Goal: Book appointment/travel/reservation

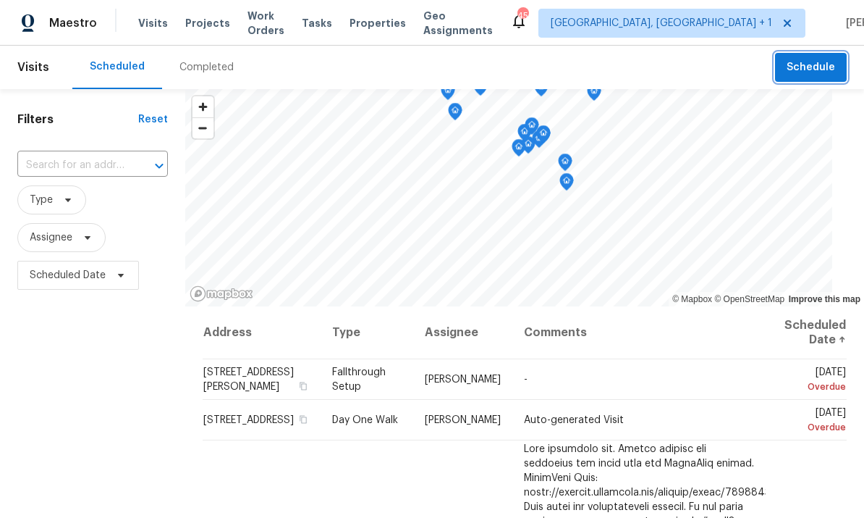
click at [830, 59] on span "Schedule" at bounding box center [811, 68] width 48 height 18
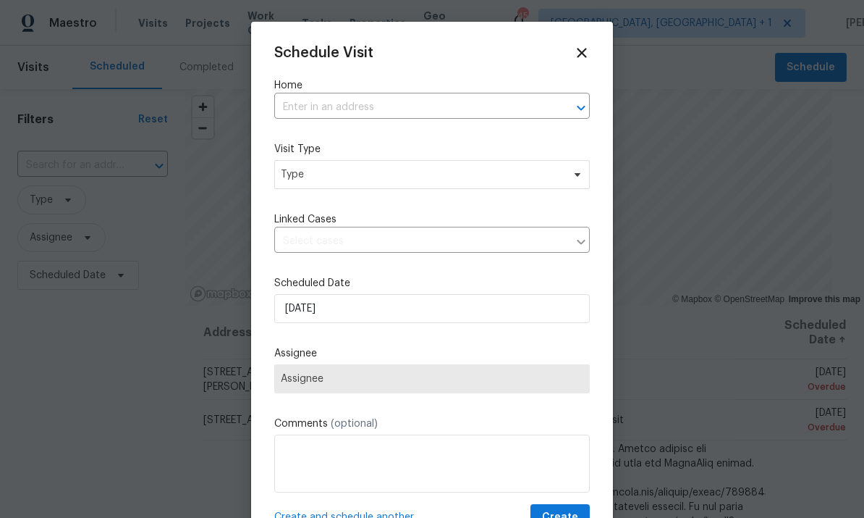
click at [331, 117] on input "text" at bounding box center [411, 107] width 275 height 22
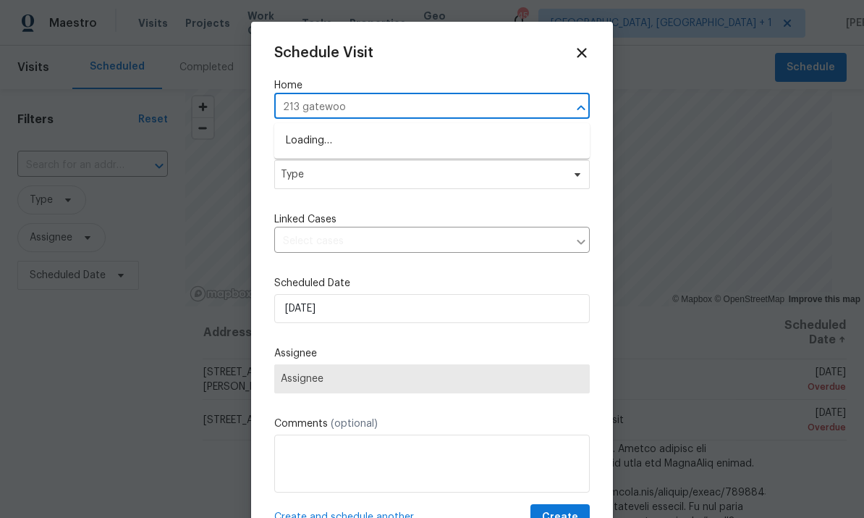
type input "213 [PERSON_NAME]"
click at [394, 138] on li "[STREET_ADDRESS][PERSON_NAME]" at bounding box center [432, 141] width 316 height 24
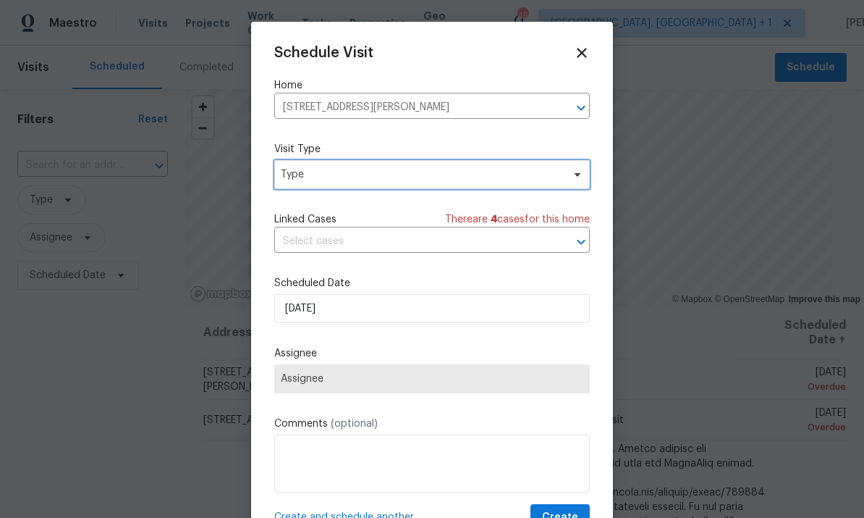
click at [568, 174] on span at bounding box center [575, 175] width 16 height 12
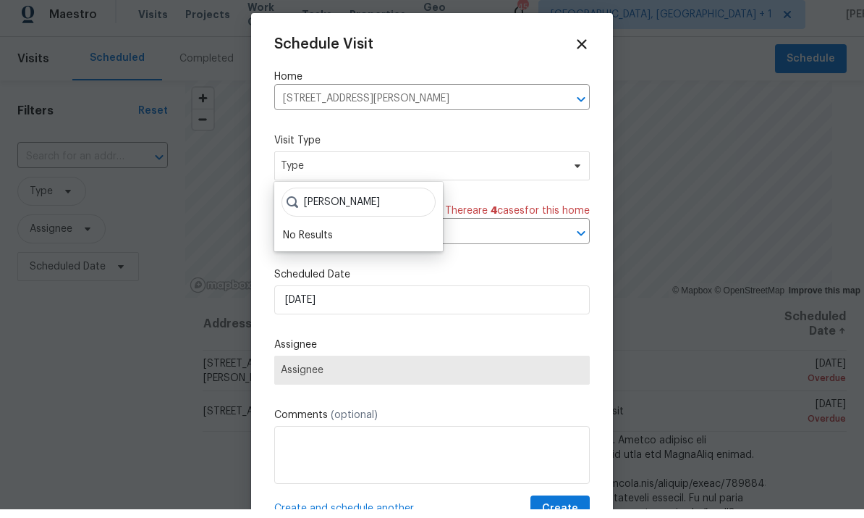
scroll to position [9, 0]
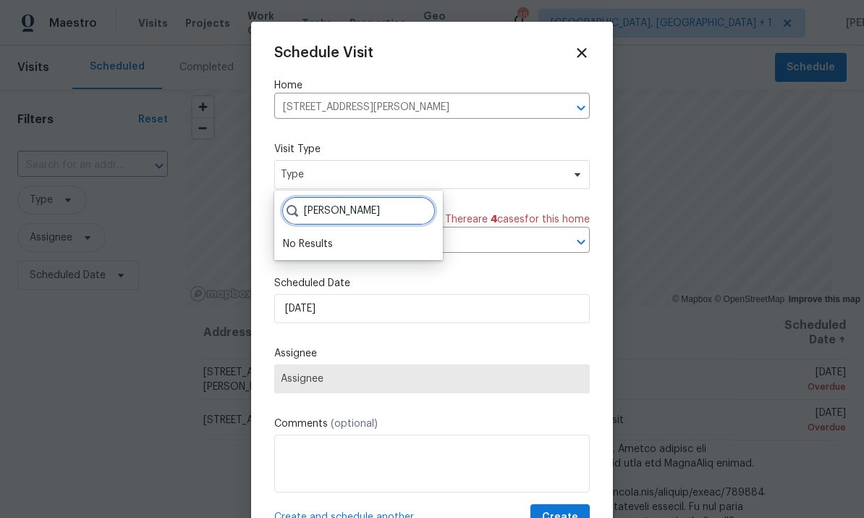
type input "[PERSON_NAME]"
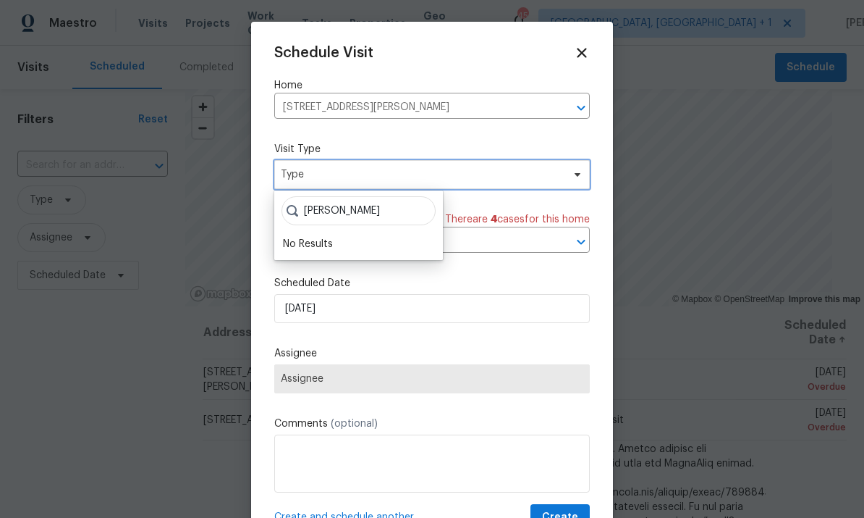
click at [562, 185] on span "Type" at bounding box center [432, 174] width 316 height 29
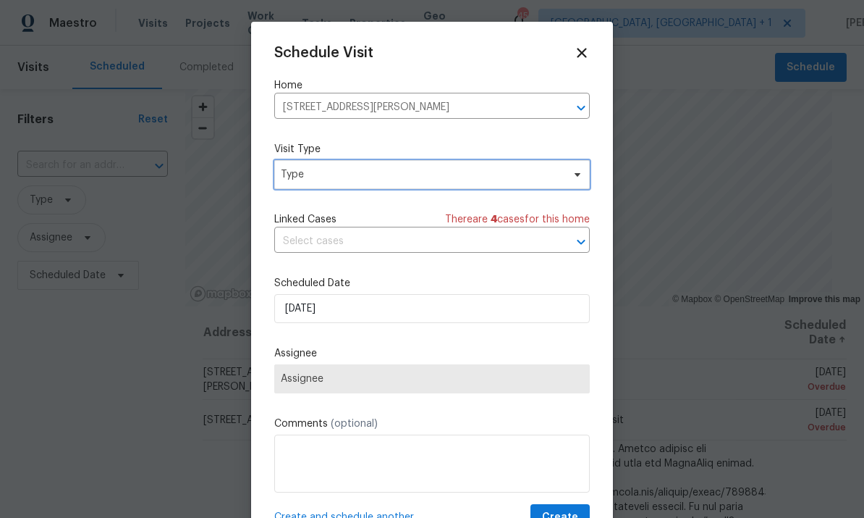
click at [568, 177] on span at bounding box center [575, 175] width 16 height 12
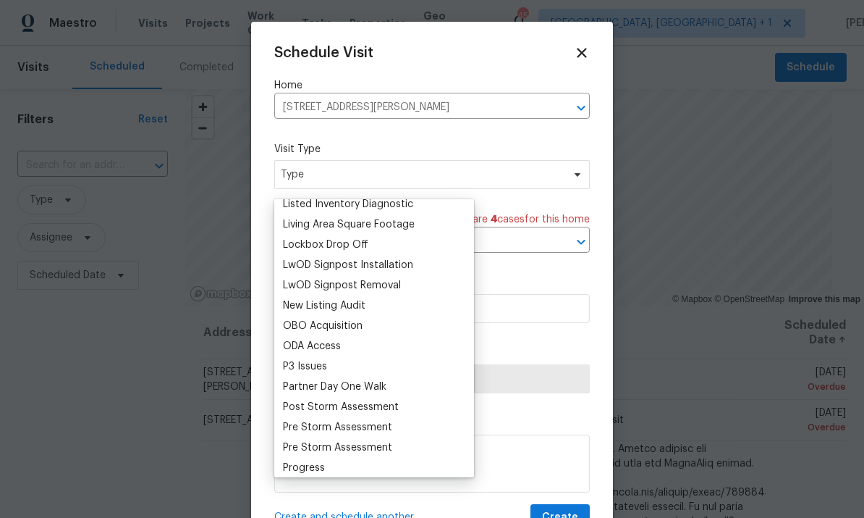
scroll to position [805, 0]
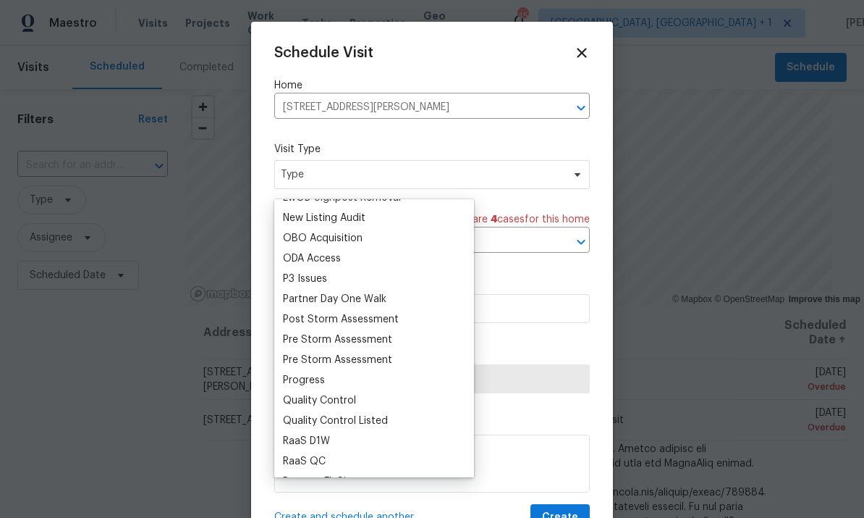
click at [323, 373] on div "Progress" at bounding box center [304, 380] width 42 height 14
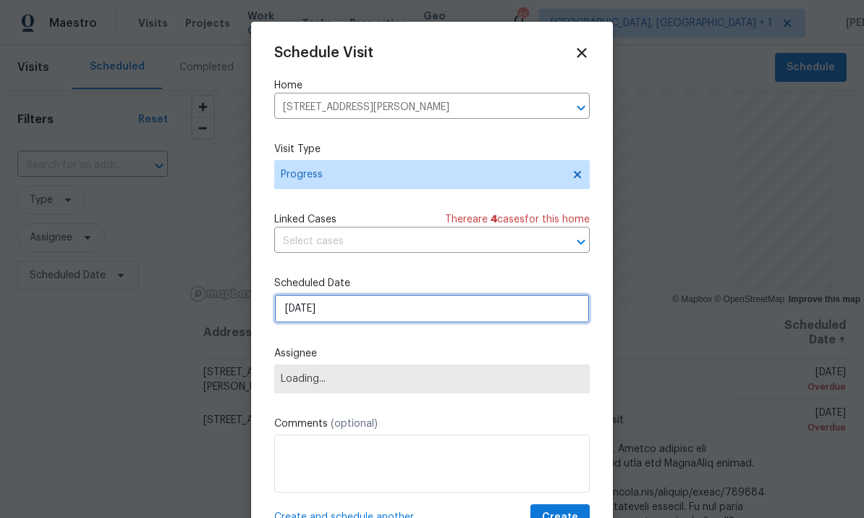
click at [548, 316] on input "[DATE]" at bounding box center [432, 308] width 316 height 29
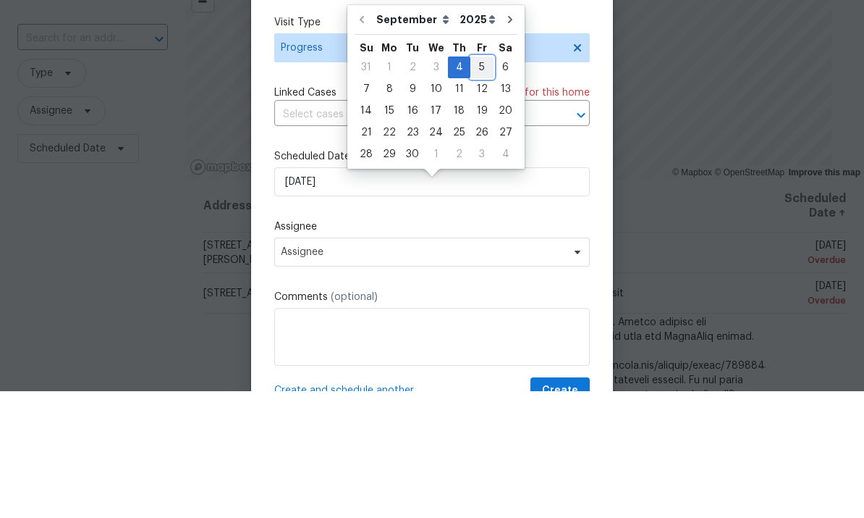
click at [477, 184] on div "5" at bounding box center [481, 194] width 23 height 20
type input "[DATE]"
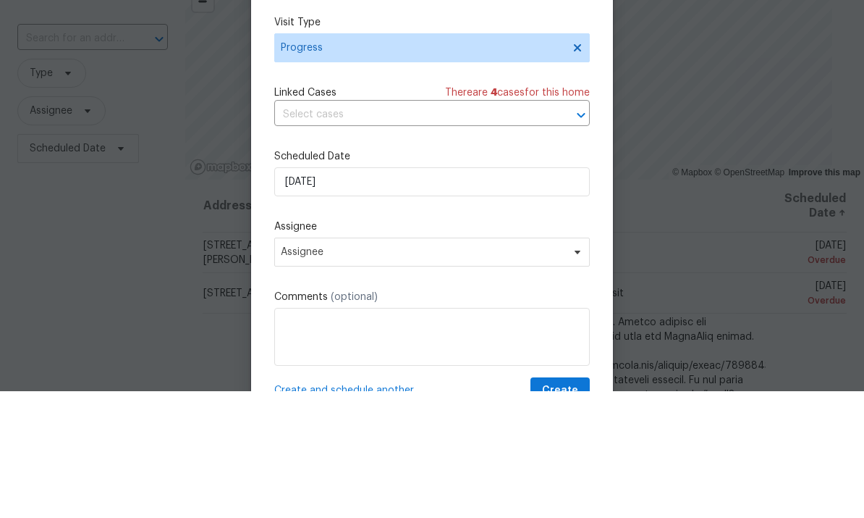
scroll to position [54, 0]
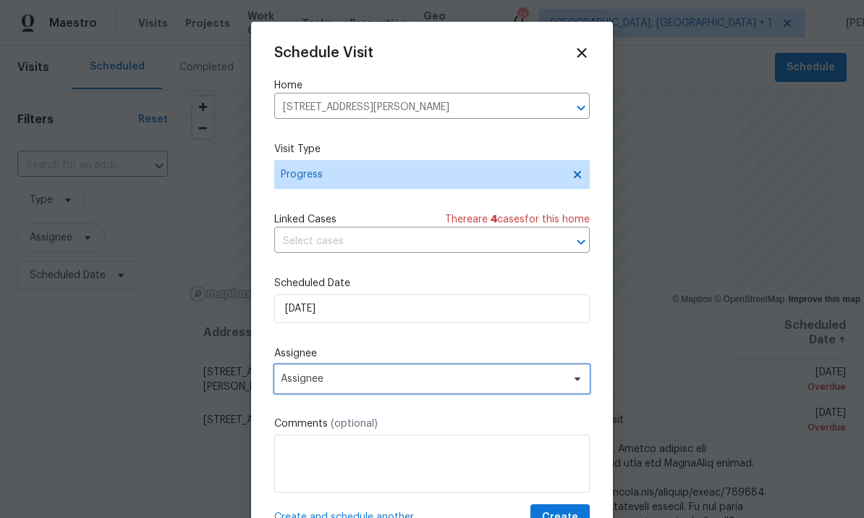
click at [570, 383] on span at bounding box center [575, 379] width 16 height 12
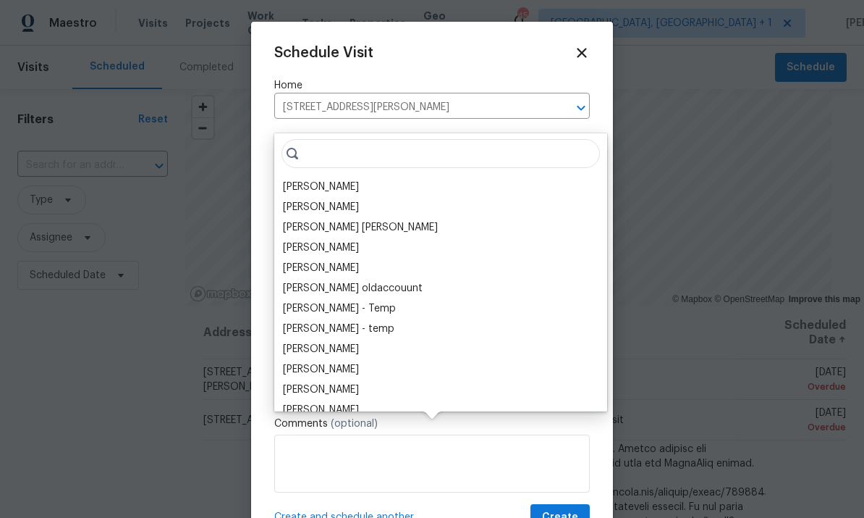
click at [339, 180] on div "[PERSON_NAME]" at bounding box center [321, 187] width 76 height 14
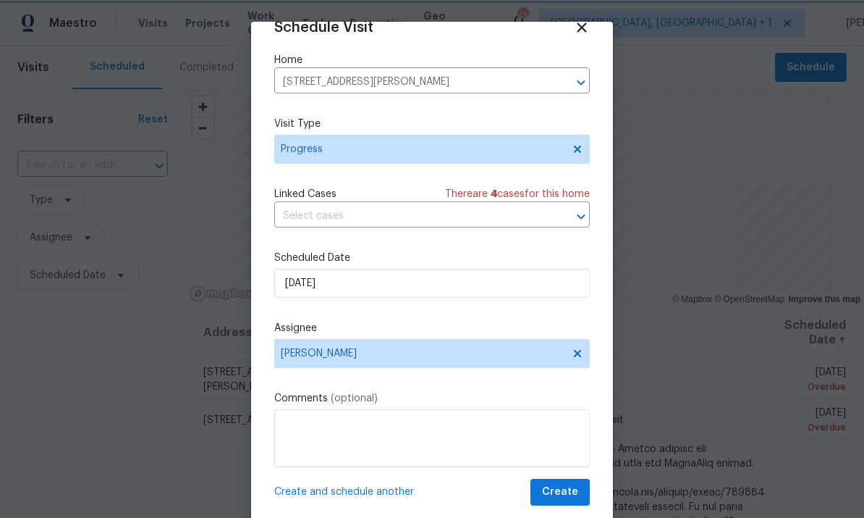
scroll to position [28, 0]
click at [571, 485] on span "Create" at bounding box center [560, 492] width 36 height 18
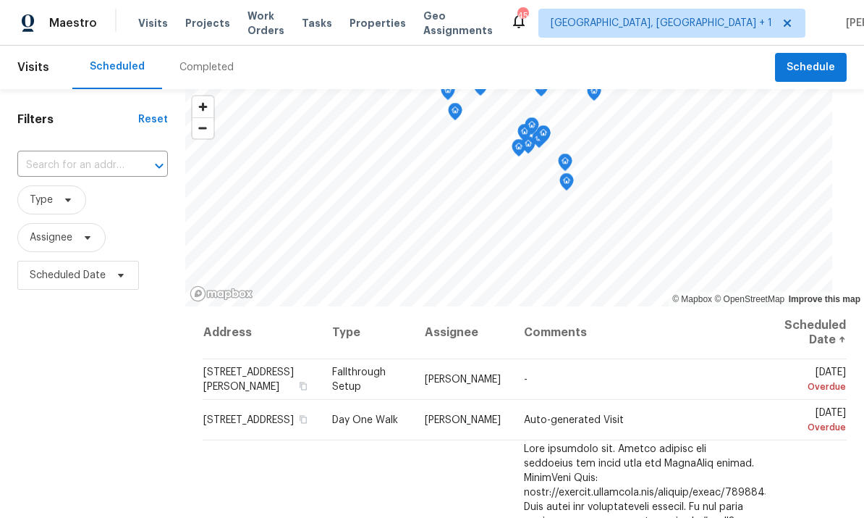
click at [7, 241] on div "Filters Reset ​ Type Assignee Scheduled Date" at bounding box center [92, 404] width 185 height 631
click at [7, 245] on div "Filters Reset ​ Type Assignee Scheduled Date" at bounding box center [92, 404] width 185 height 631
